Goal: Find specific page/section: Find specific page/section

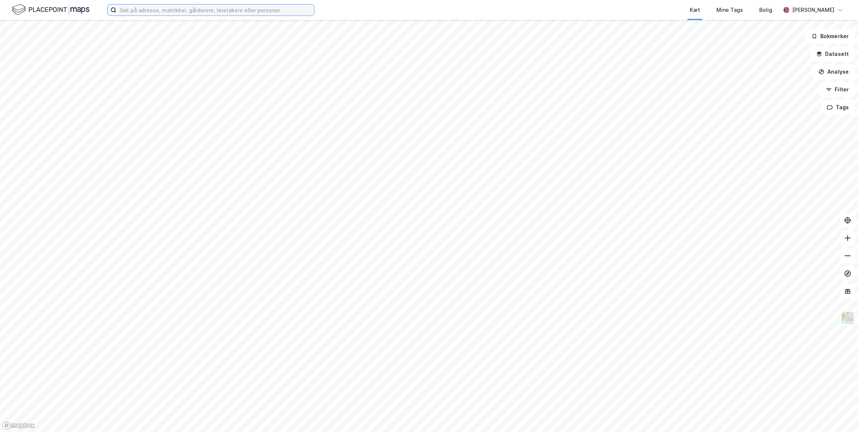
click at [141, 11] on input at bounding box center [215, 9] width 197 height 11
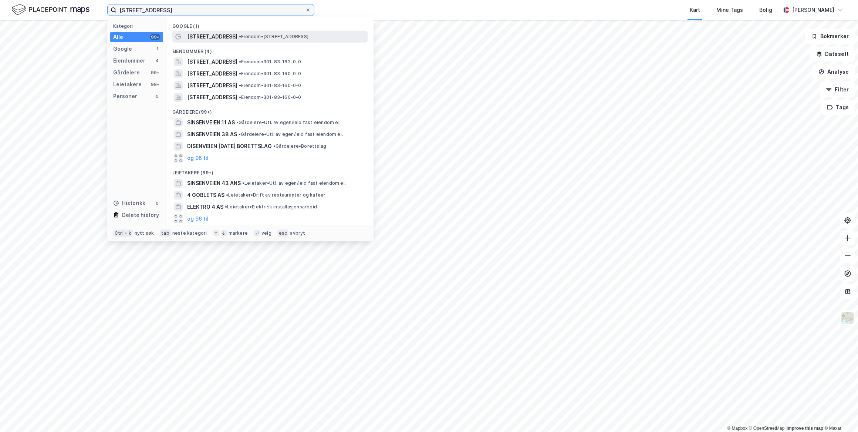
type input "[STREET_ADDRESS]"
click at [203, 31] on div "[STREET_ADDRESS] • Eiendom • [STREET_ADDRESS]" at bounding box center [269, 37] width 195 height 12
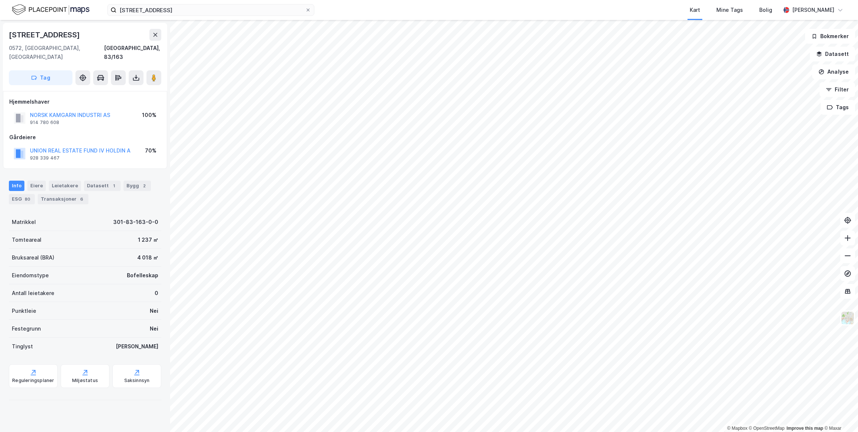
click at [63, 183] on div "Info [PERSON_NAME] Datasett 1 Bygg 2 ESG 80 Transaksjoner 6" at bounding box center [85, 192] width 152 height 24
click at [64, 194] on div "Transaksjoner 6" at bounding box center [63, 199] width 51 height 10
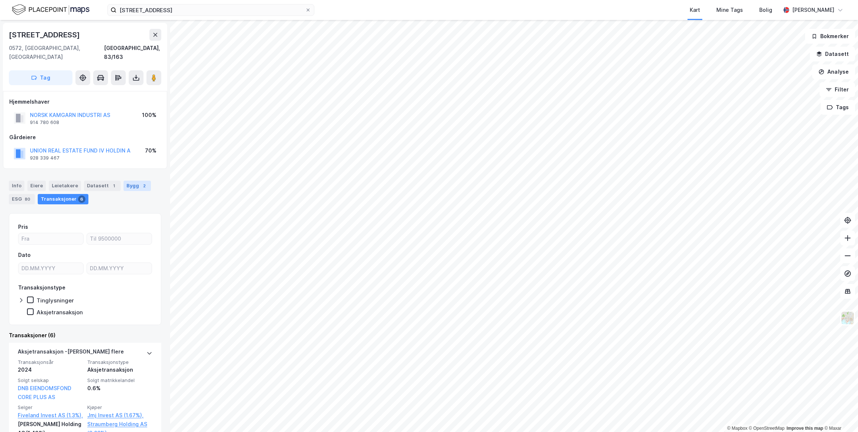
click at [126, 180] on div "Bygg 2" at bounding box center [137, 185] width 27 height 10
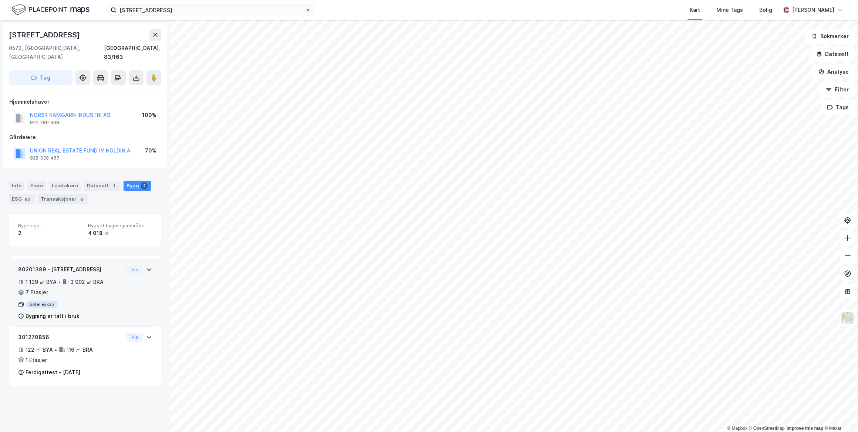
click at [146, 266] on icon at bounding box center [149, 269] width 6 height 6
click at [130, 265] on button "Vis" at bounding box center [134, 269] width 17 height 9
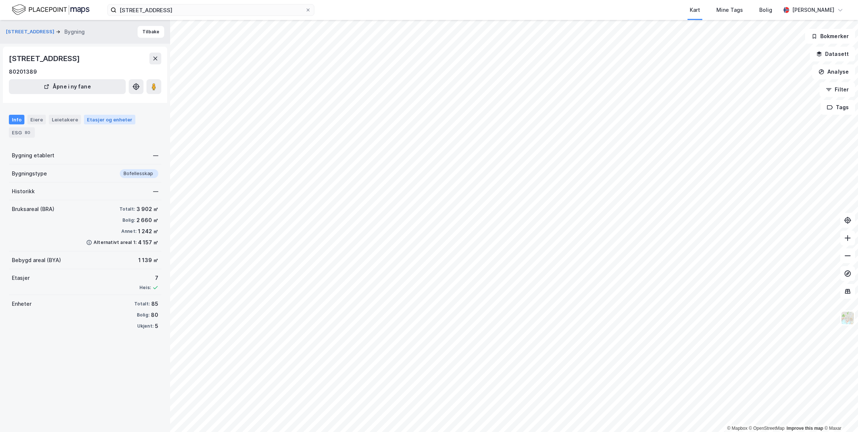
click at [90, 120] on div "Etasjer og enheter" at bounding box center [109, 119] width 45 height 7
